Goal: Task Accomplishment & Management: Use online tool/utility

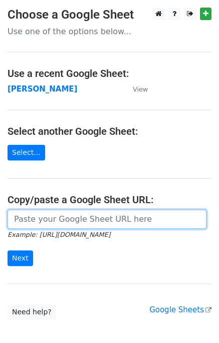
click at [34, 220] on input "url" at bounding box center [107, 218] width 199 height 19
drag, startPoint x: 4, startPoint y: 209, endPoint x: 75, endPoint y: 224, distance: 72.5
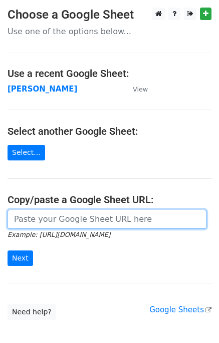
click at [34, 220] on input "url" at bounding box center [107, 218] width 199 height 19
click at [45, 216] on input "url" at bounding box center [107, 218] width 199 height 19
paste input "[URL][DOMAIN_NAME]"
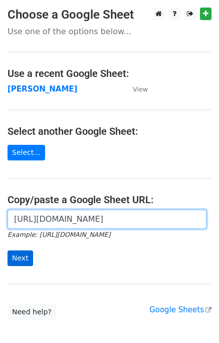
type input "[URL][DOMAIN_NAME]"
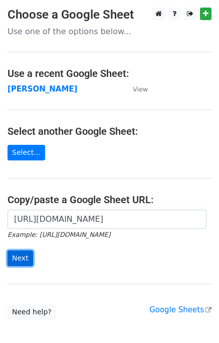
click at [19, 258] on input "Next" at bounding box center [21, 258] width 26 height 16
click at [20, 256] on input "Next" at bounding box center [21, 258] width 26 height 16
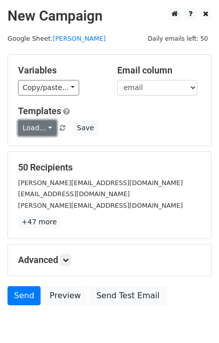
click at [48, 122] on link "Load..." at bounding box center [37, 128] width 39 height 16
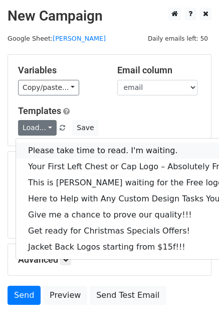
click at [56, 148] on link "Please take time to read. I'm waiting." at bounding box center [136, 151] width 240 height 16
